Goal: Complete application form

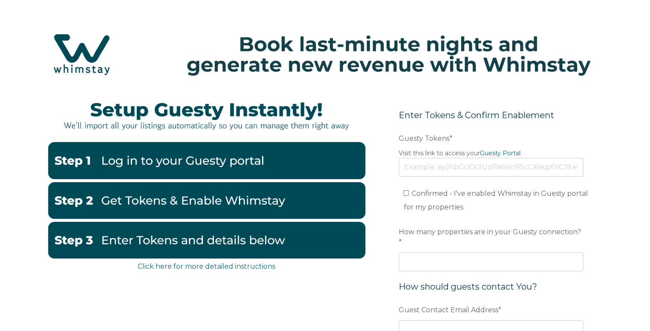
click at [226, 152] on img at bounding box center [206, 160] width 318 height 37
click at [497, 156] on link "Guesty Portal" at bounding box center [500, 153] width 41 height 8
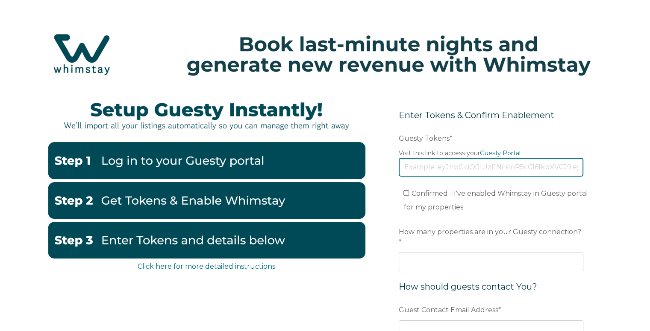
click at [454, 170] on input "Guesty Tokens *" at bounding box center [490, 167] width 184 height 19
paste input "[SECURITY_DATA]"
type input "[SECURITY_DATA]"
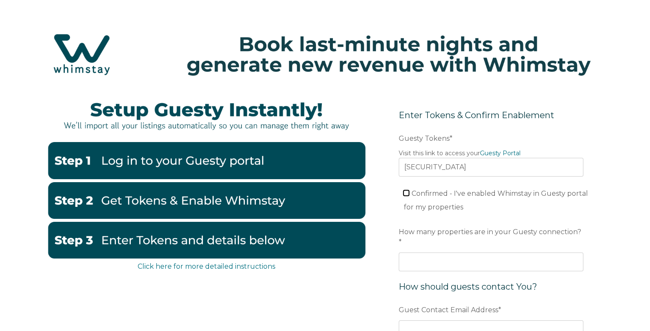
click at [404, 193] on input "Confirmed - I've enabled Whimstay in Guesty portal for my properties" at bounding box center [406, 193] width 6 height 6
checkbox input "true"
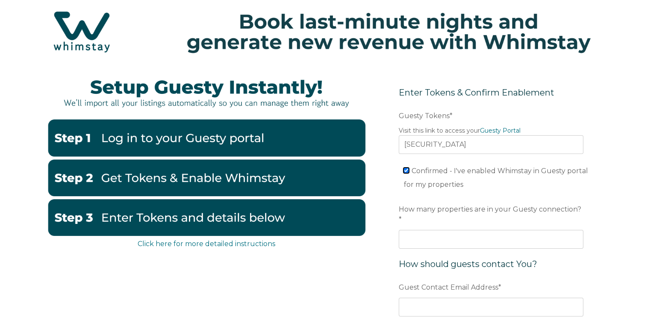
scroll to position [43, 0]
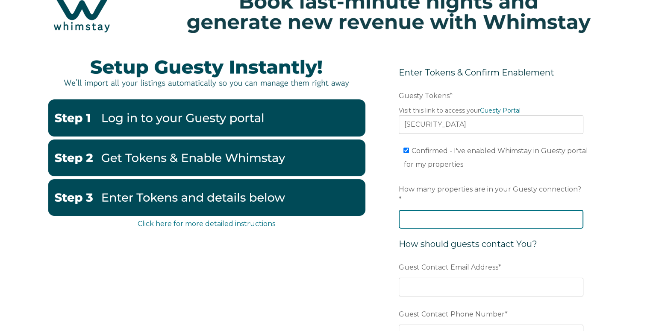
click at [464, 212] on input "How many properties are in your Guesty connection? *" at bounding box center [490, 219] width 184 height 19
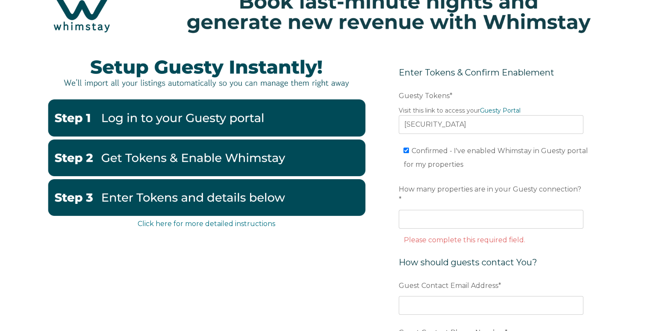
scroll to position [85, 0]
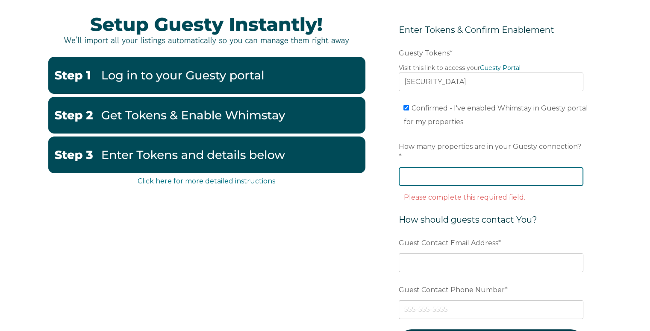
click at [427, 167] on input "How many properties are in your Guesty connection? *" at bounding box center [490, 176] width 184 height 19
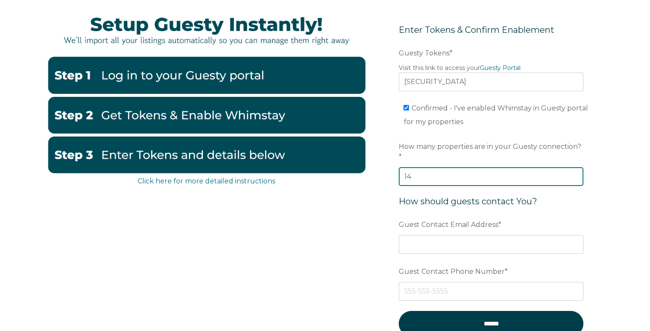
type input "14"
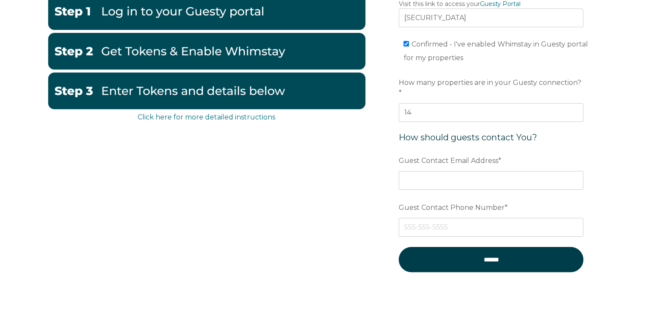
scroll to position [171, 0]
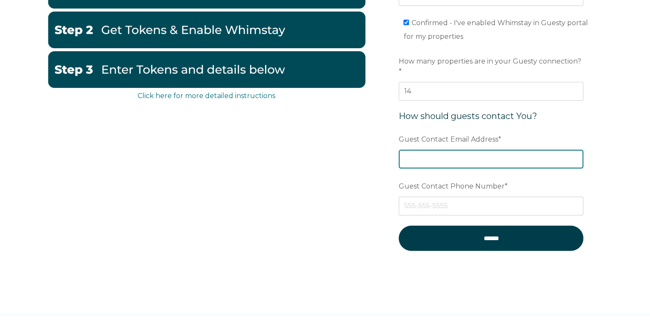
click at [485, 150] on input "Guest Contact Email Address *" at bounding box center [490, 159] width 184 height 19
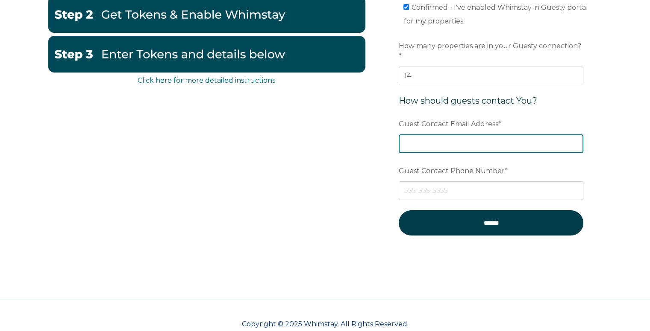
scroll to position [193, 0]
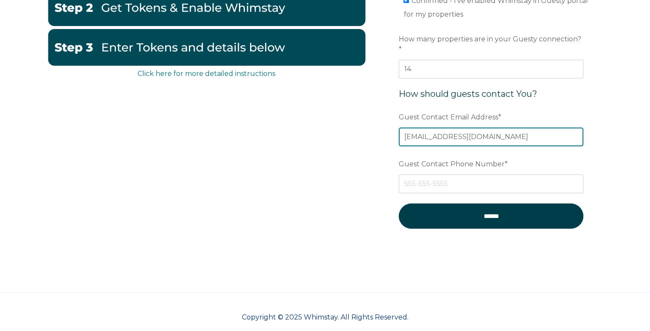
type input "[EMAIL_ADDRESS][DOMAIN_NAME]"
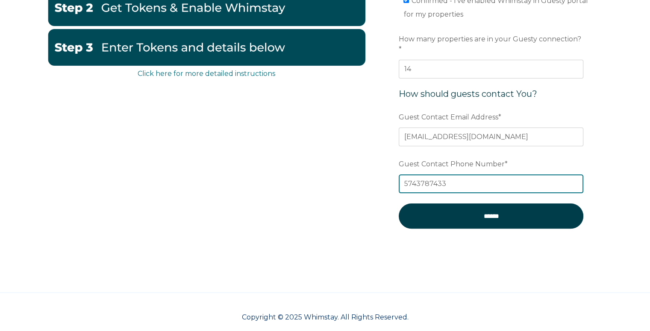
paste input "916) 284-1200"
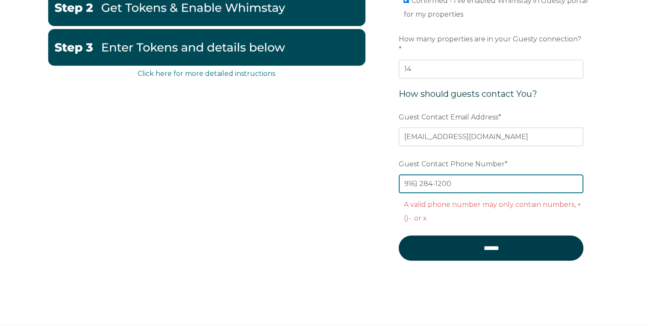
click at [405, 175] on input "916) 284-1200" at bounding box center [490, 184] width 184 height 19
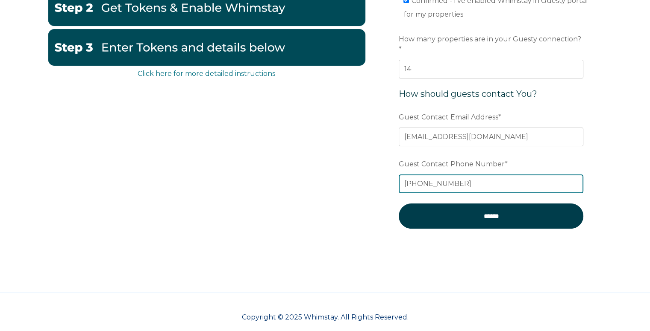
type input "[PHONE_NUMBER]"
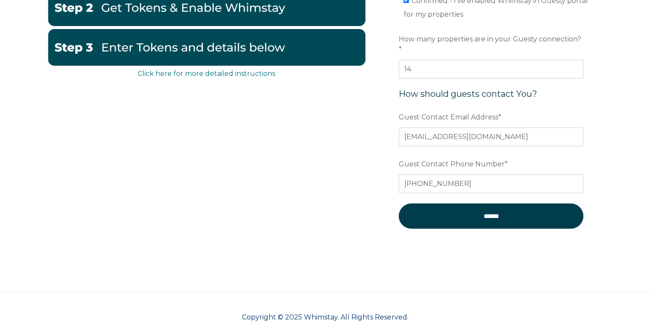
click at [331, 188] on div "Click here for more detailed instructions Enter Tokens & Confirm Enablement Pre…" at bounding box center [324, 78] width 555 height 360
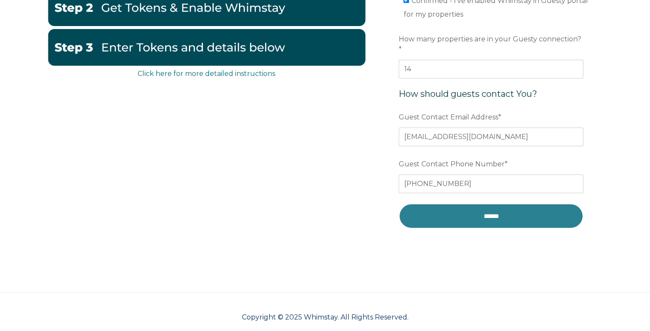
click at [519, 204] on input "******" at bounding box center [490, 216] width 184 height 25
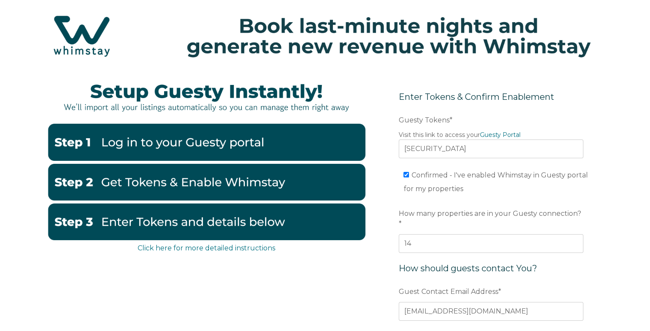
scroll to position [0, 0]
